Goal: Task Accomplishment & Management: Complete application form

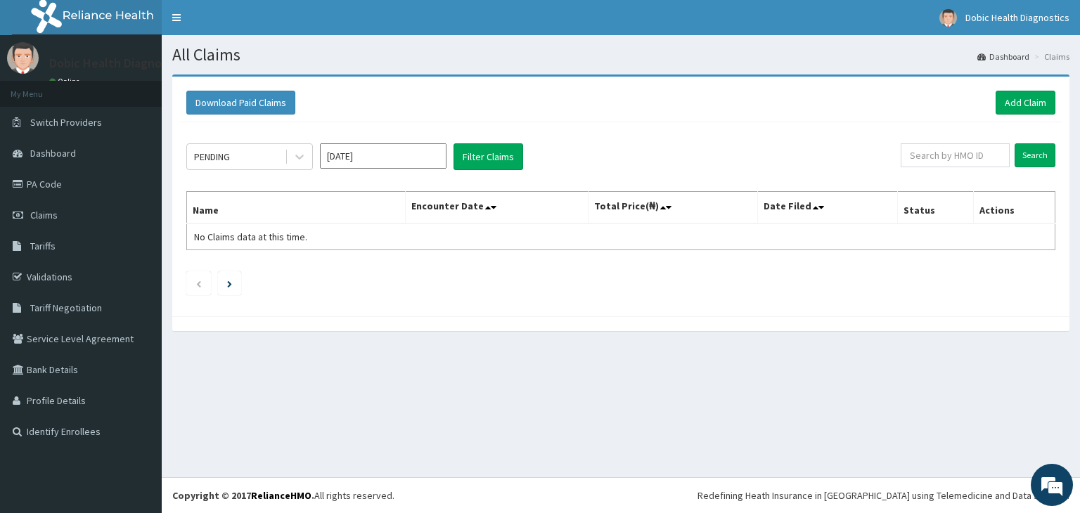
click at [36, 179] on link "PA Code" at bounding box center [81, 184] width 162 height 31
click at [1025, 110] on link "Add Claim" at bounding box center [1026, 103] width 60 height 24
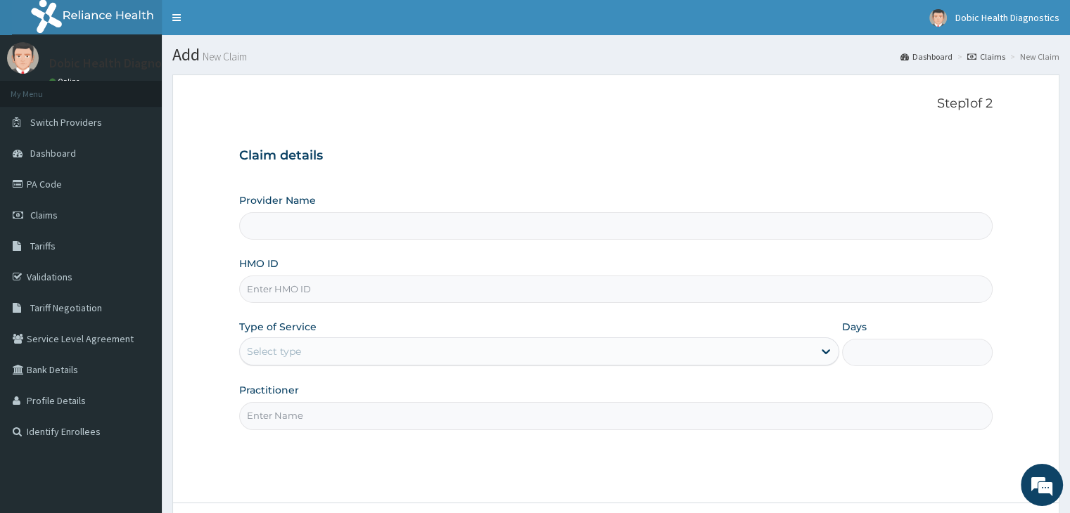
type input "Dobic Health Diagnostics"
click at [409, 291] on input "HMO ID" at bounding box center [615, 289] width 752 height 27
type input "G"
type input "RGI/10108/A"
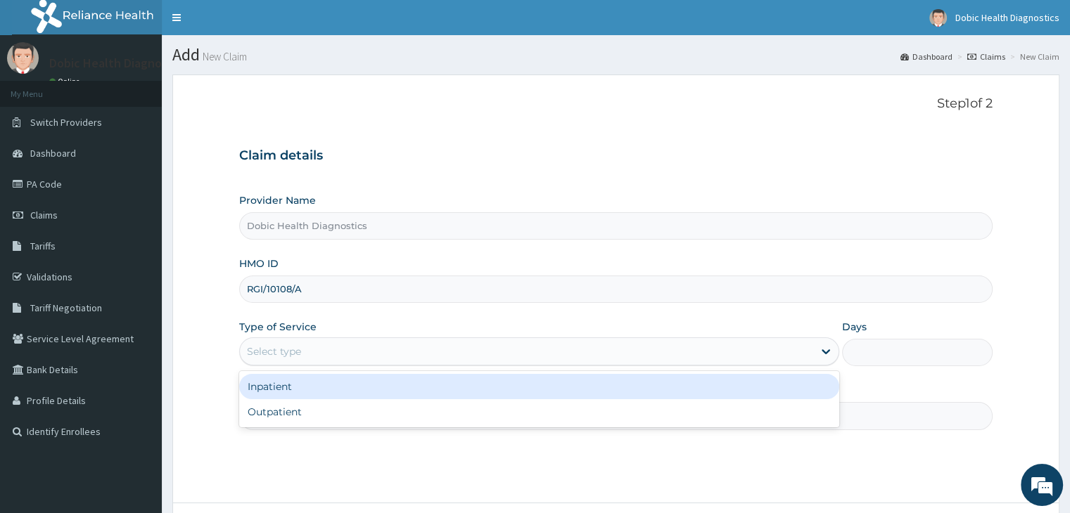
click at [416, 347] on div "Select type" at bounding box center [526, 351] width 573 height 23
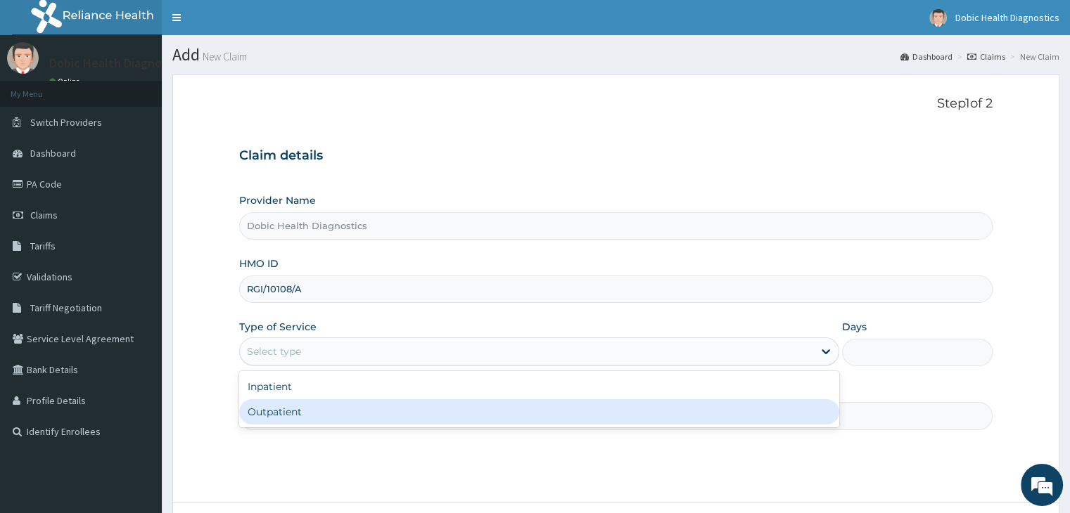
click at [356, 415] on div "Outpatient" at bounding box center [539, 411] width 600 height 25
type input "1"
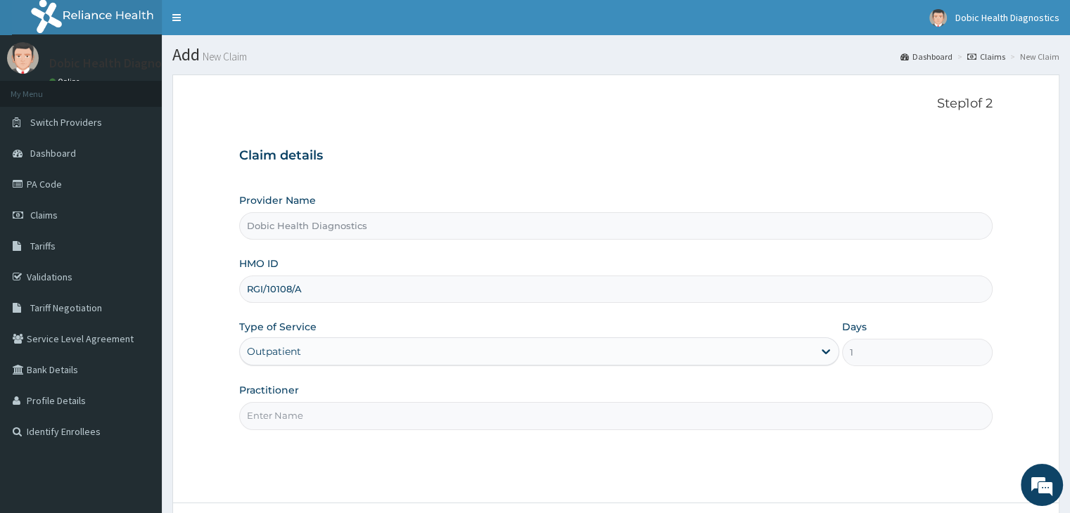
click at [374, 409] on input "Practitioner" at bounding box center [615, 415] width 752 height 27
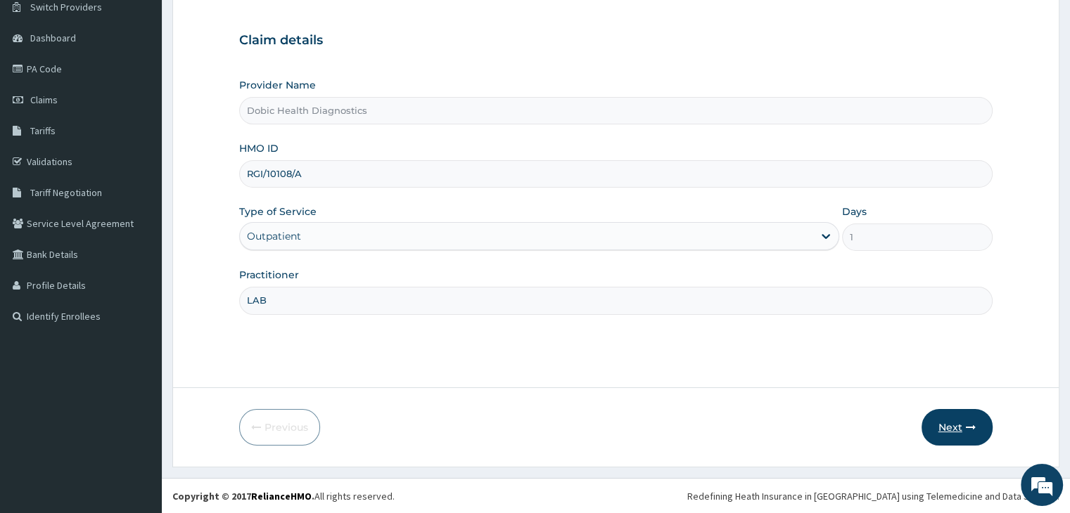
type input "LAB"
click at [959, 420] on button "Next" at bounding box center [956, 427] width 71 height 37
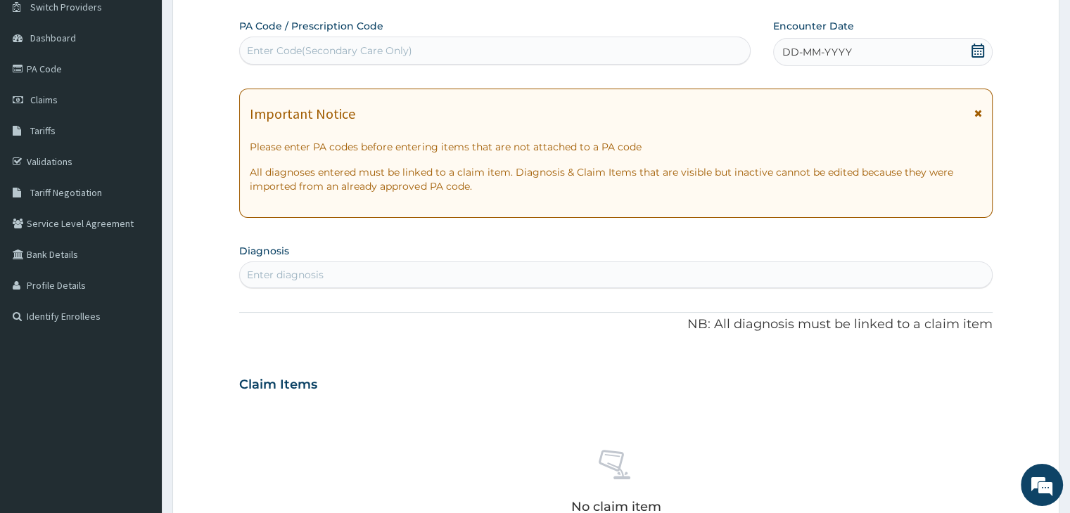
scroll to position [0, 0]
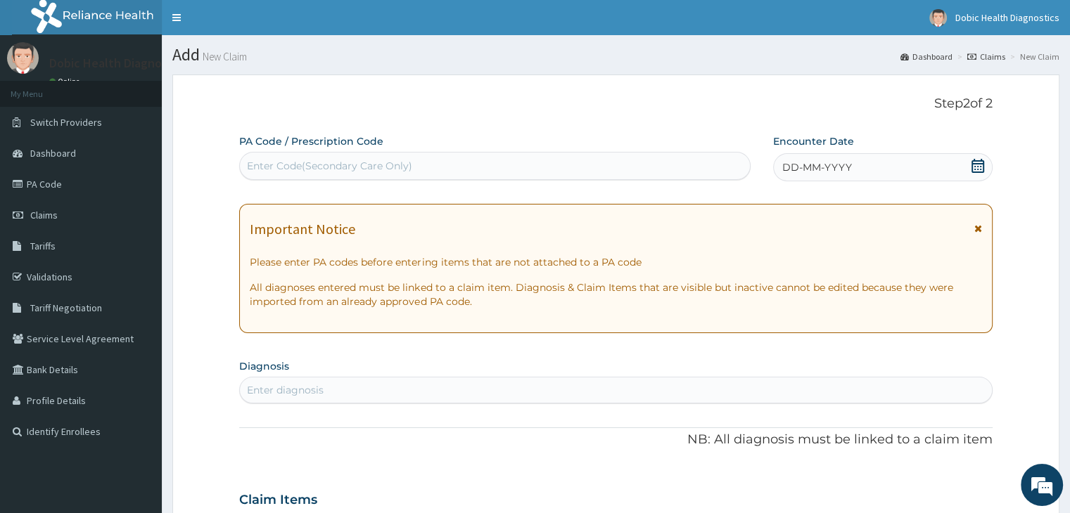
click at [487, 171] on div "Enter Code(Secondary Care Only)" at bounding box center [495, 166] width 510 height 23
paste input "PA/FC4FD2"
type input "PA/FC4FD2"
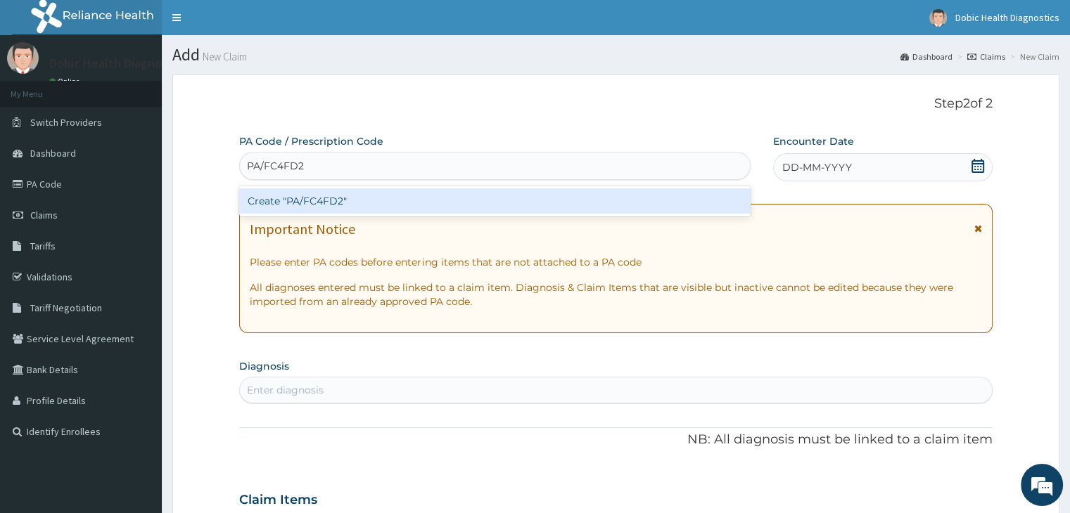
click at [574, 200] on div "Create "PA/FC4FD2"" at bounding box center [494, 200] width 511 height 25
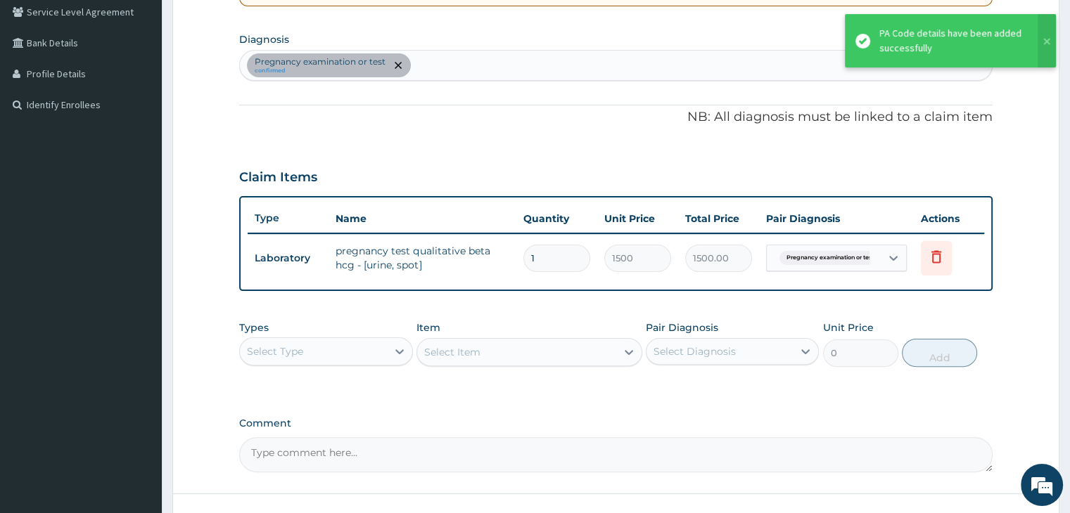
scroll to position [432, 0]
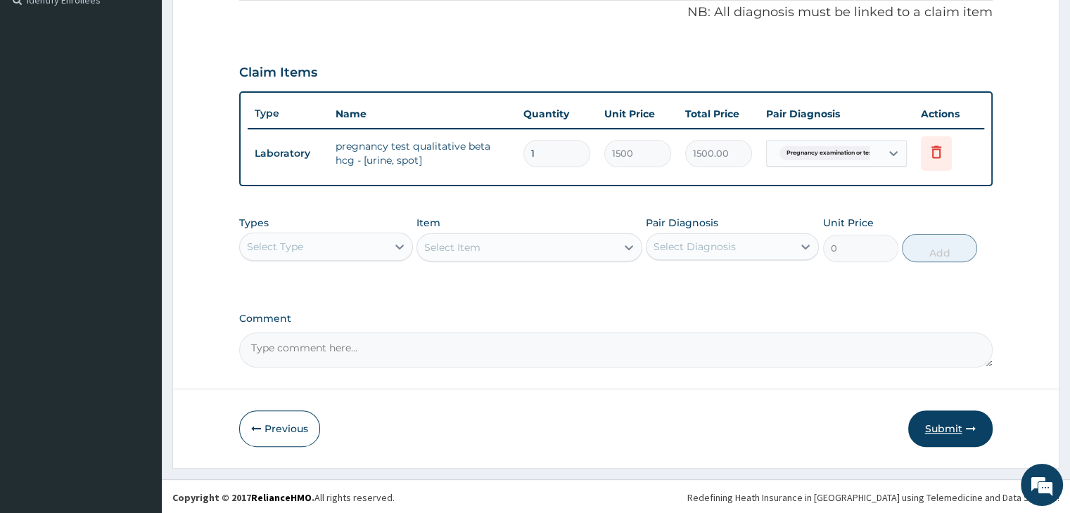
click at [948, 424] on button "Submit" at bounding box center [950, 429] width 84 height 37
